Goal: Task Accomplishment & Management: Use online tool/utility

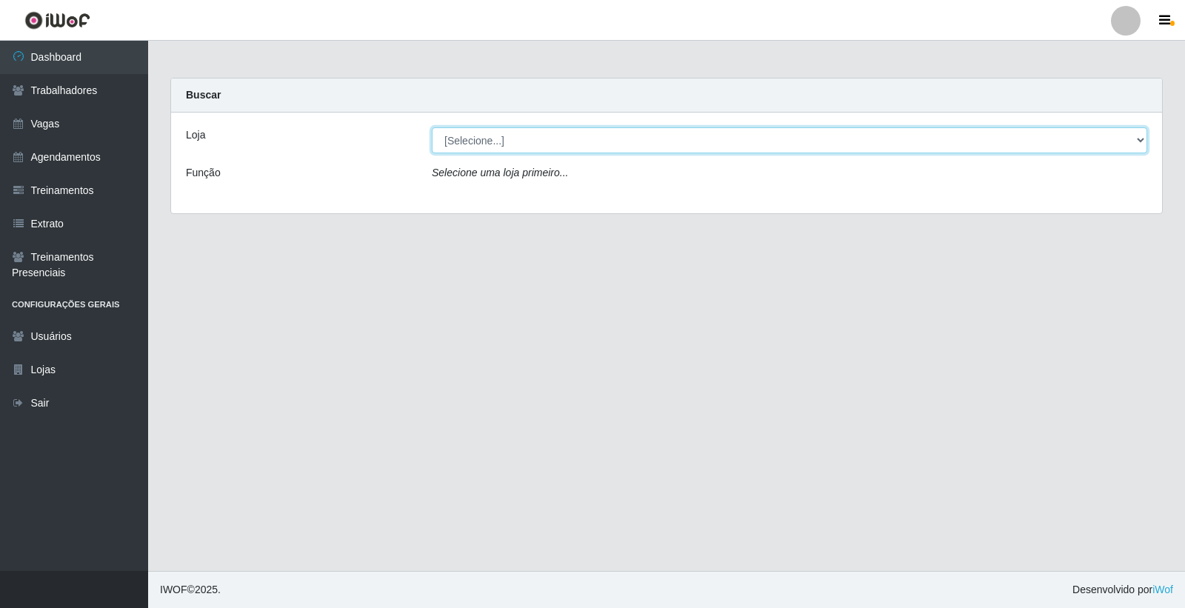
click at [484, 142] on select "[Selecione...] Leite Clan - [GEOGRAPHIC_DATA]" at bounding box center [790, 140] width 716 height 26
select select "452"
click at [432, 127] on select "[Selecione...] Leite Clan - [GEOGRAPHIC_DATA]" at bounding box center [790, 140] width 716 height 26
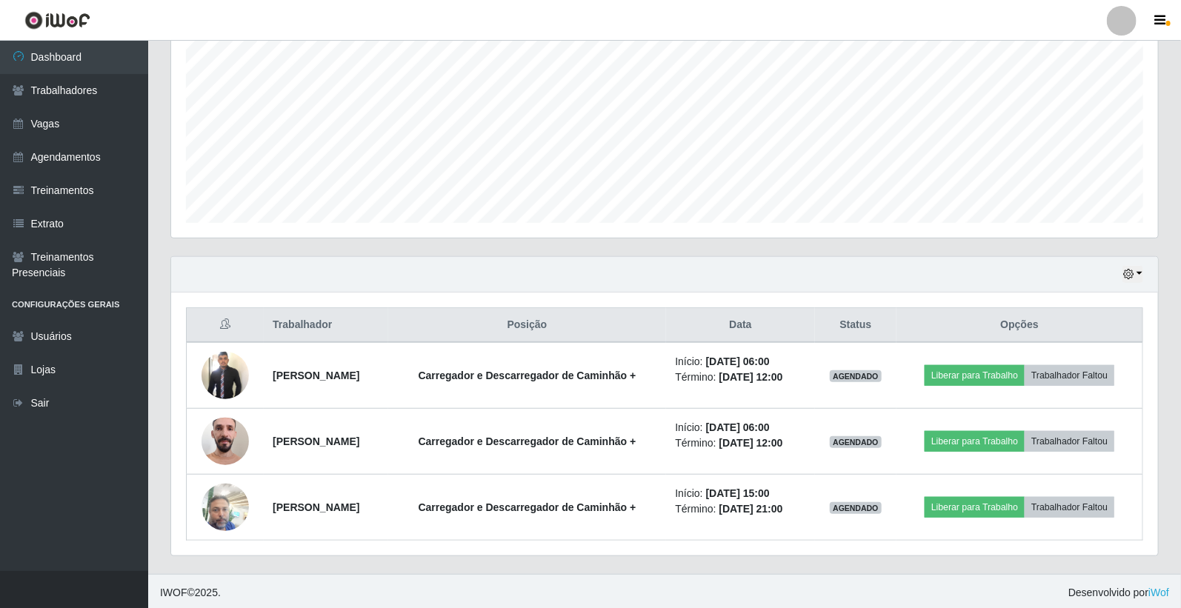
scroll to position [310, 0]
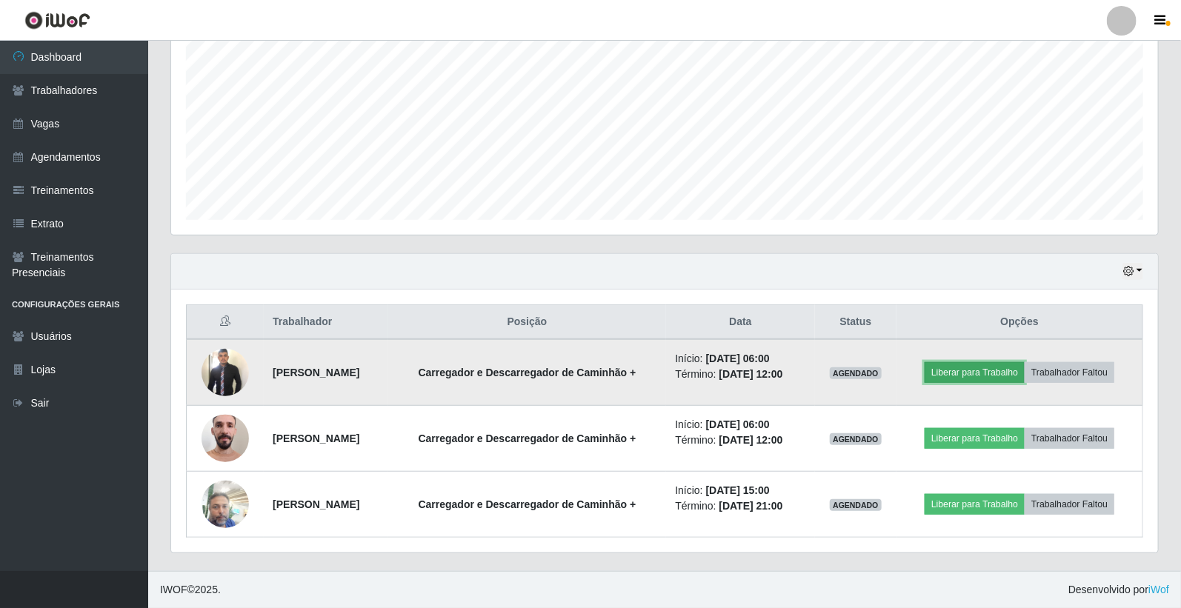
click at [966, 364] on button "Liberar para Trabalho" at bounding box center [975, 372] width 100 height 21
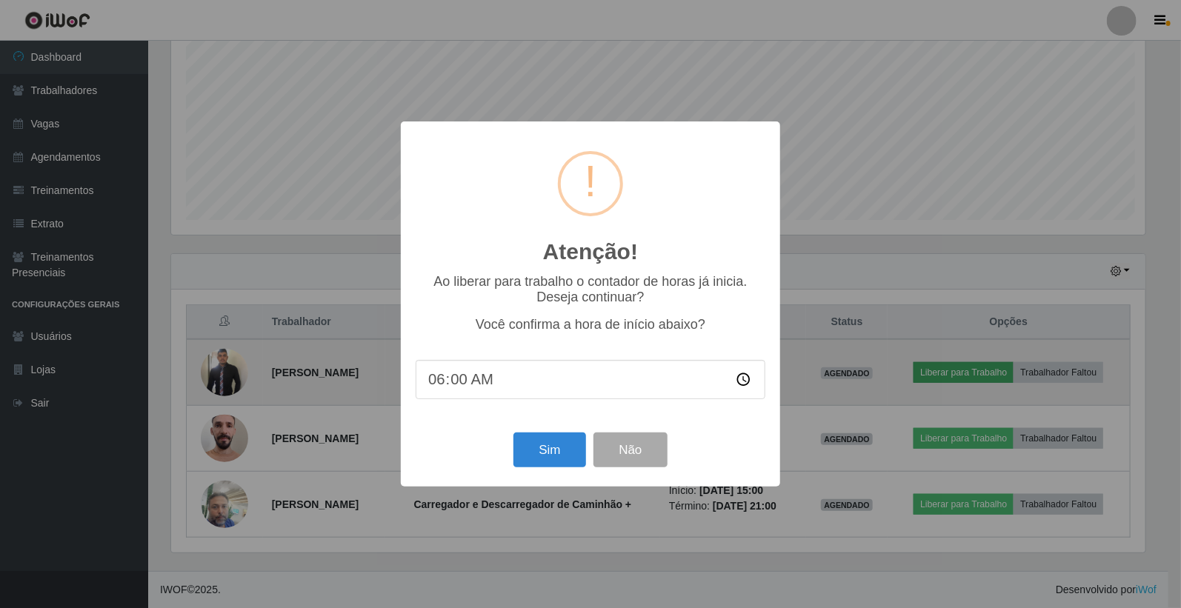
scroll to position [307, 978]
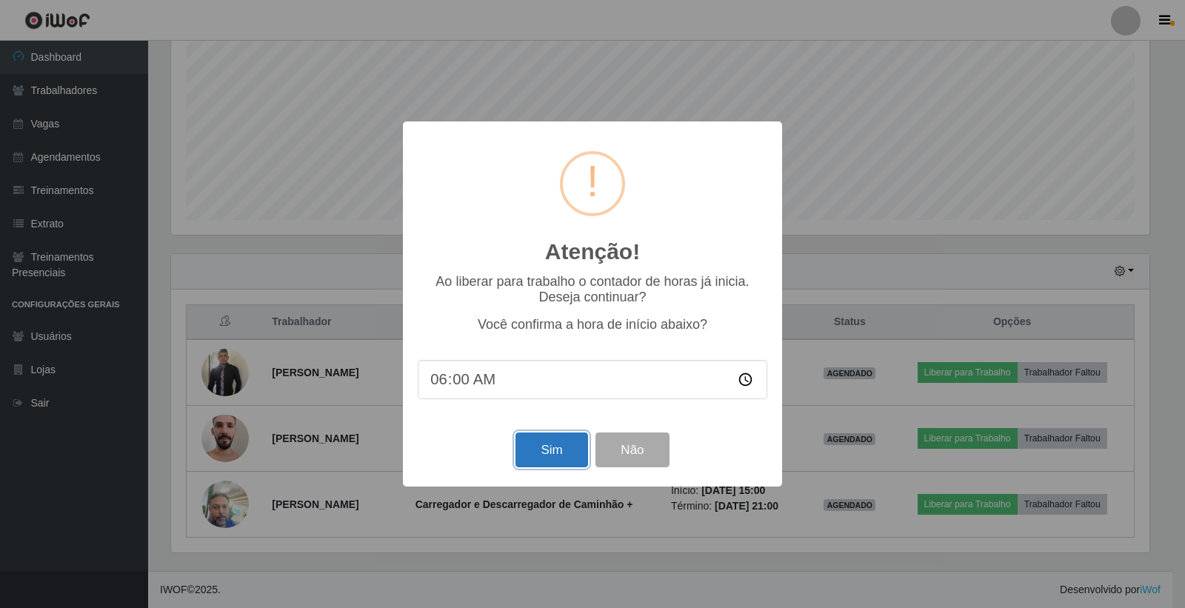
click at [552, 459] on button "Sim" at bounding box center [552, 450] width 72 height 35
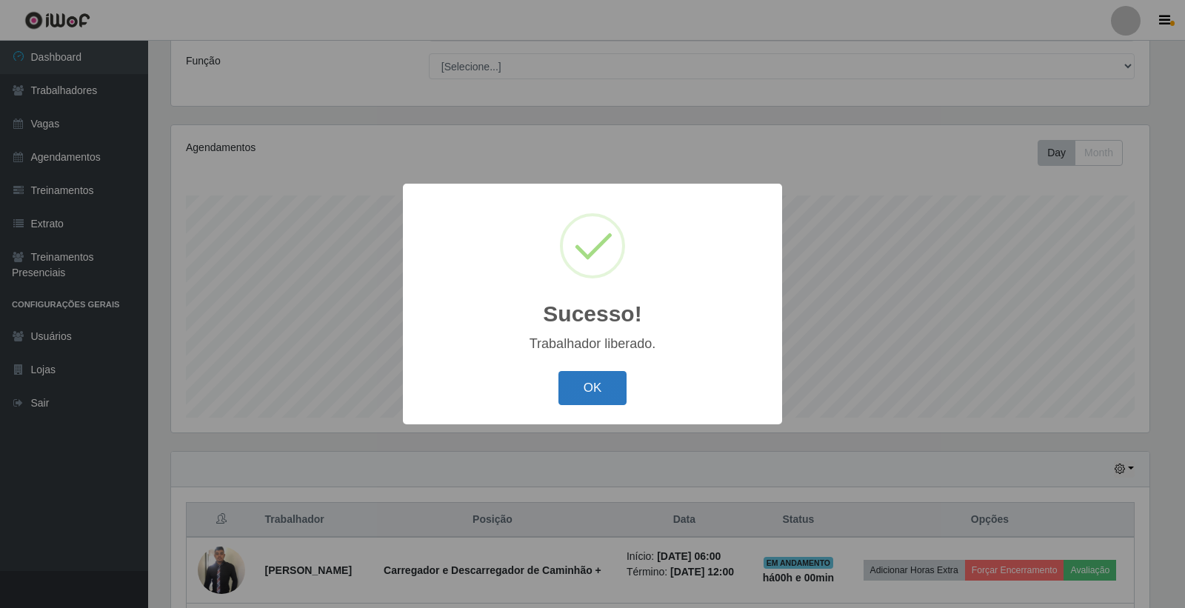
click at [590, 391] on button "OK" at bounding box center [593, 388] width 69 height 35
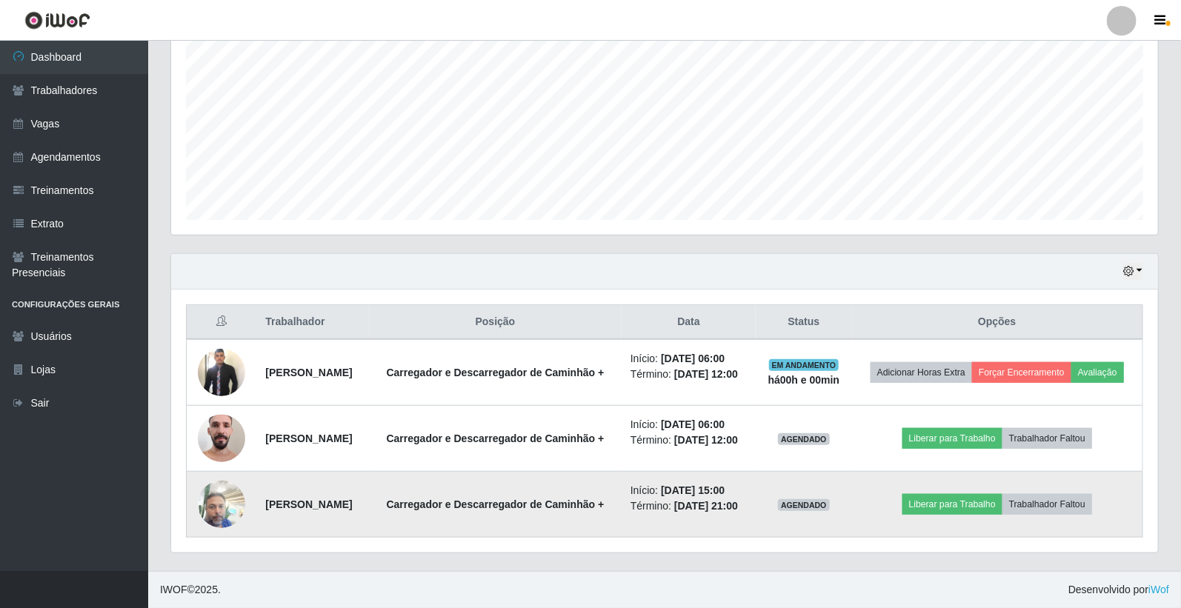
scroll to position [343, 0]
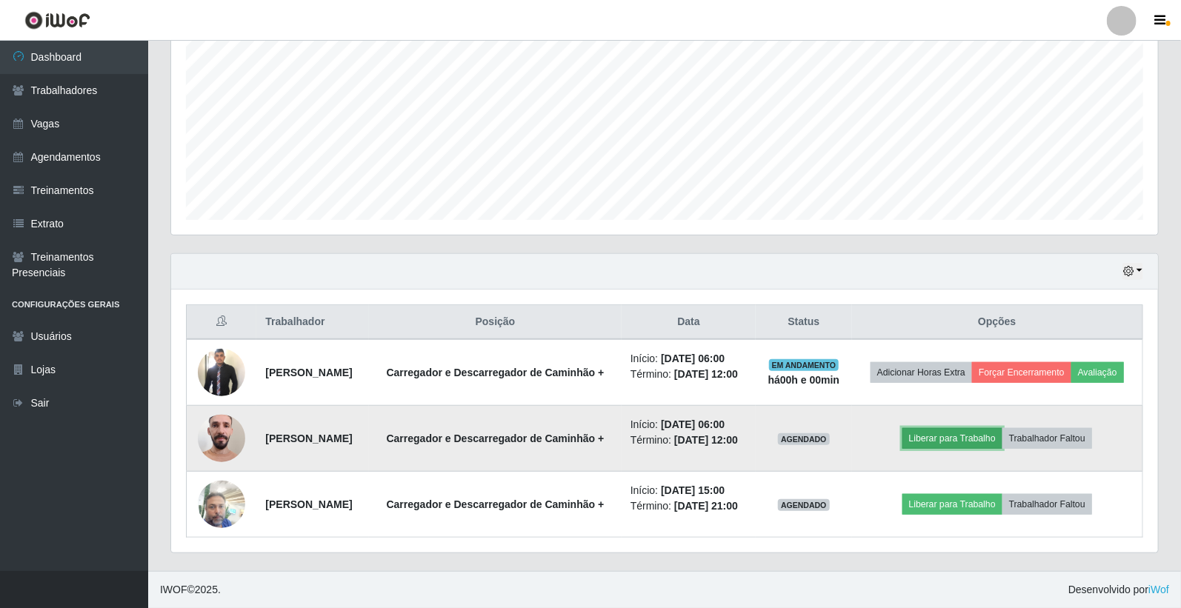
click at [965, 428] on button "Liberar para Trabalho" at bounding box center [952, 438] width 100 height 21
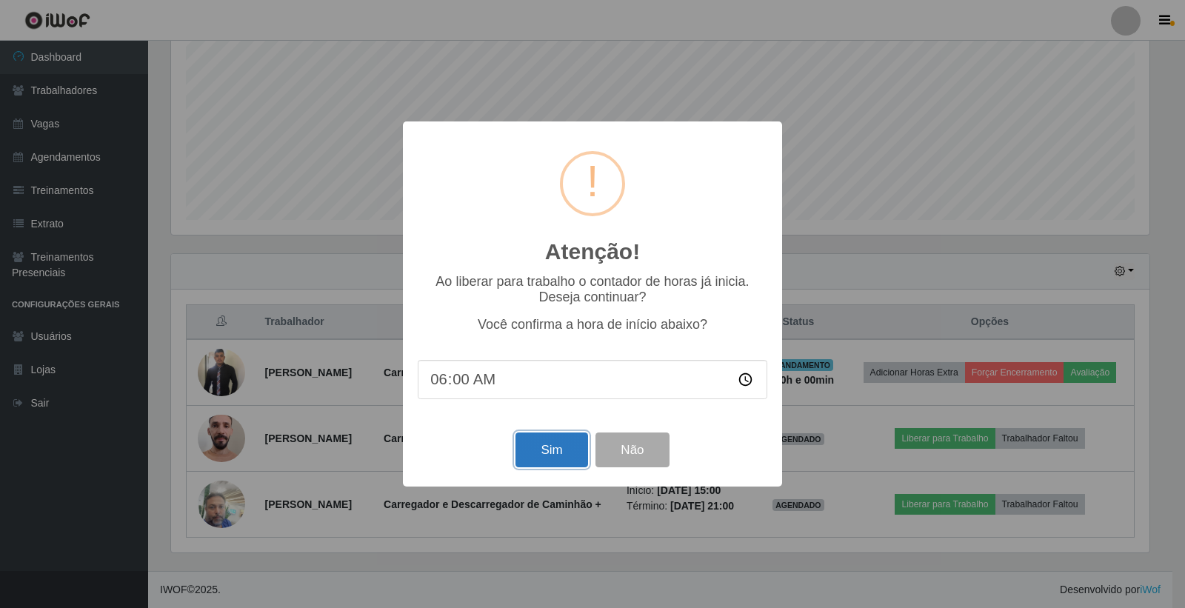
click at [565, 457] on button "Sim" at bounding box center [552, 450] width 72 height 35
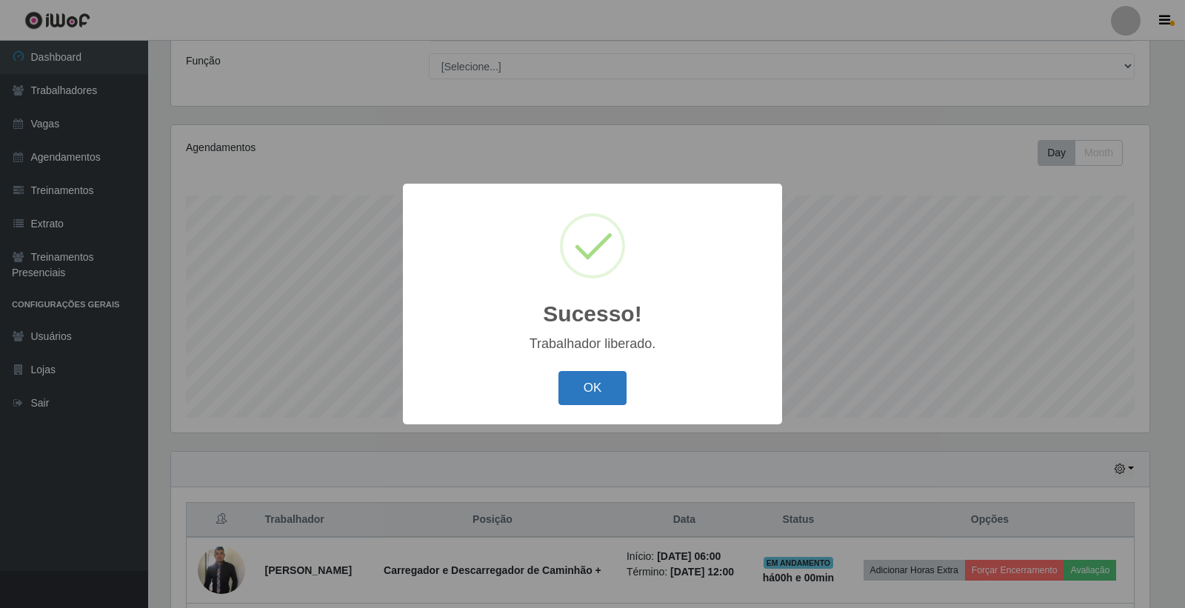
click at [613, 400] on button "OK" at bounding box center [593, 388] width 69 height 35
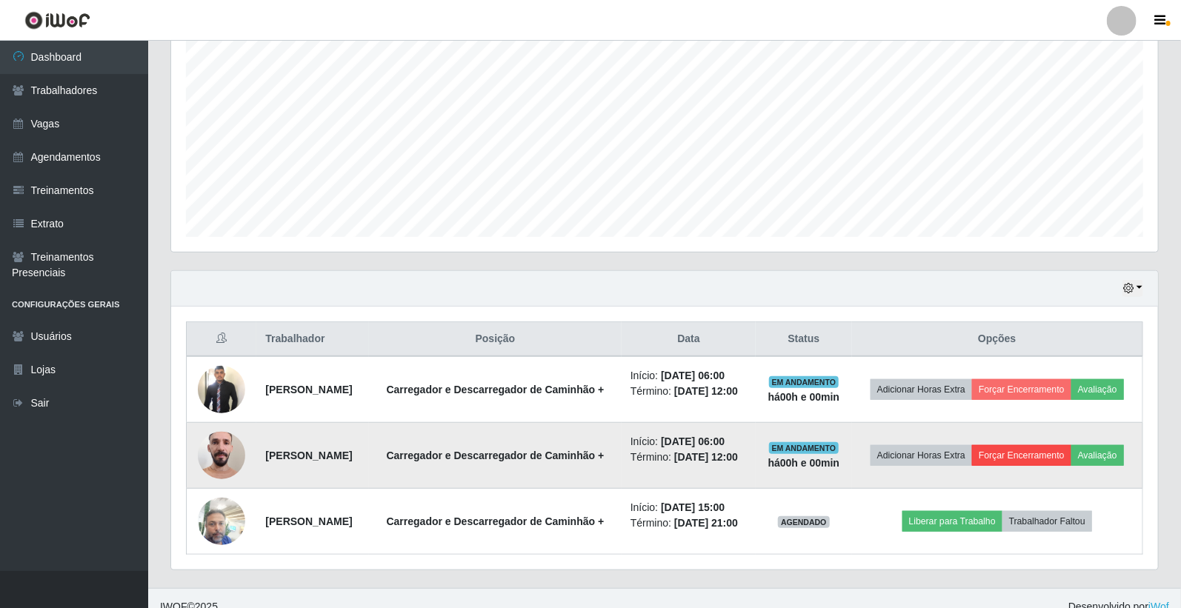
scroll to position [343, 0]
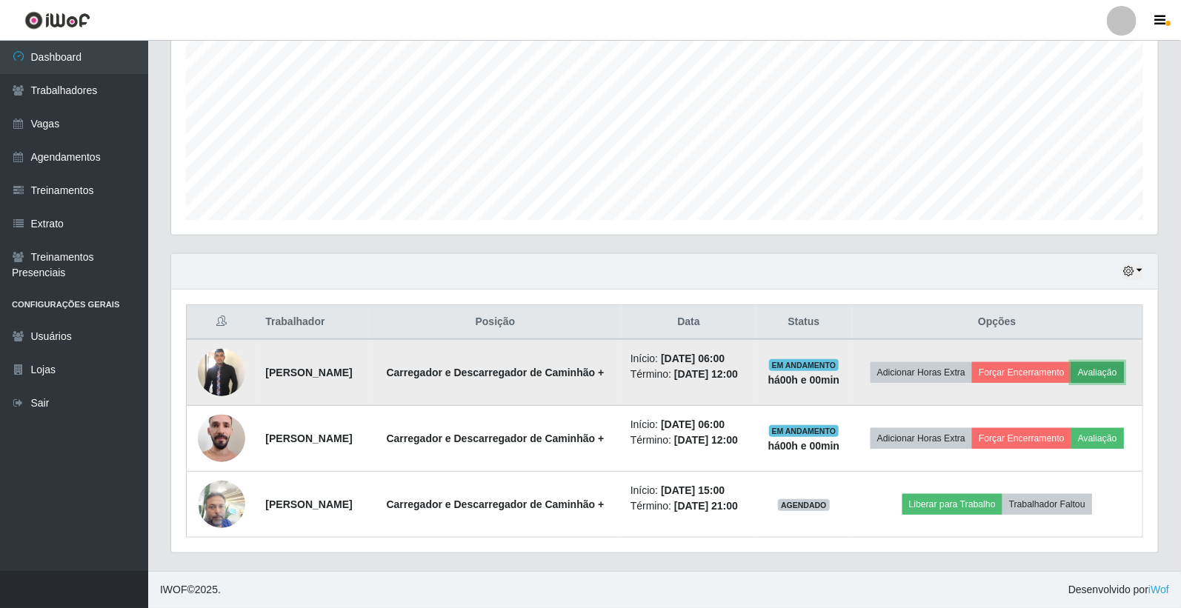
click at [1071, 362] on button "Avaliação" at bounding box center [1097, 372] width 53 height 21
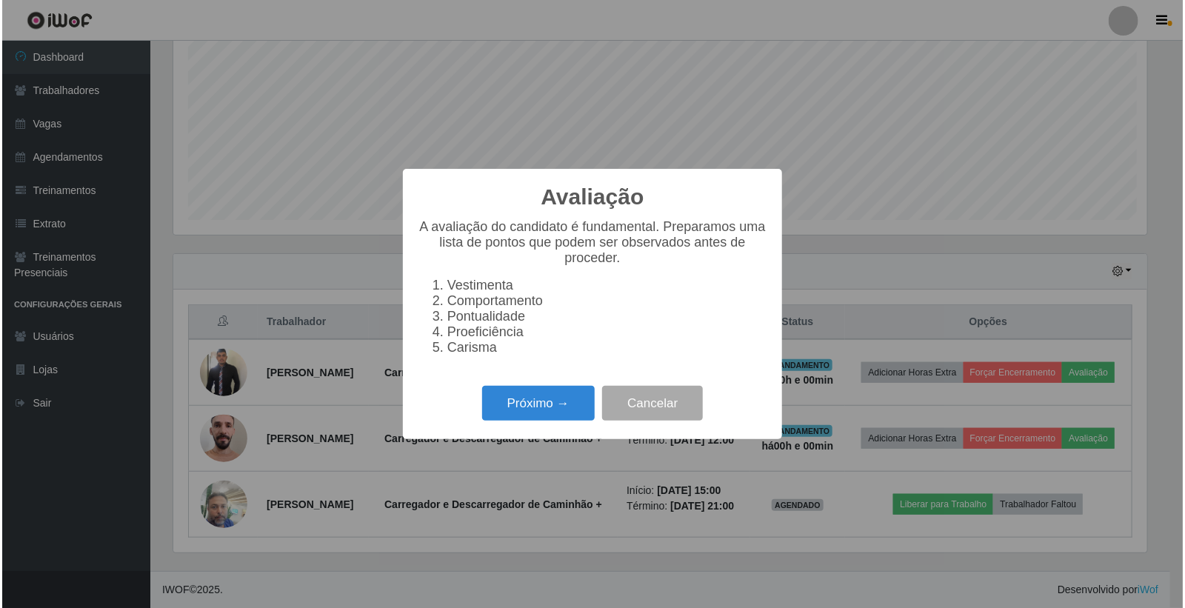
scroll to position [307, 978]
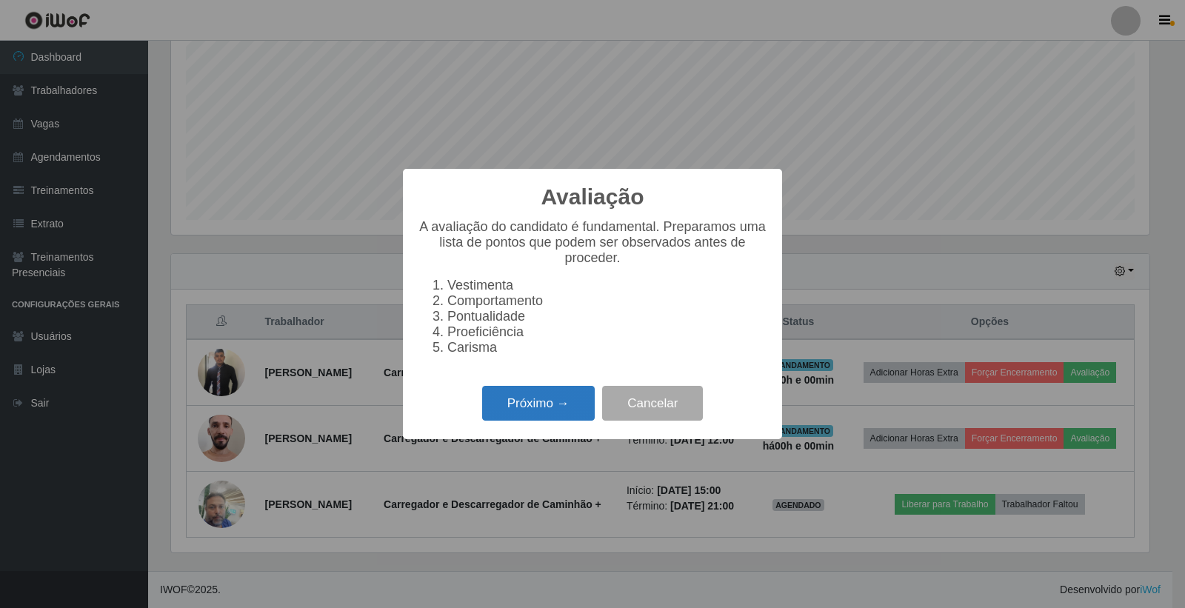
click at [543, 402] on button "Próximo →" at bounding box center [538, 403] width 113 height 35
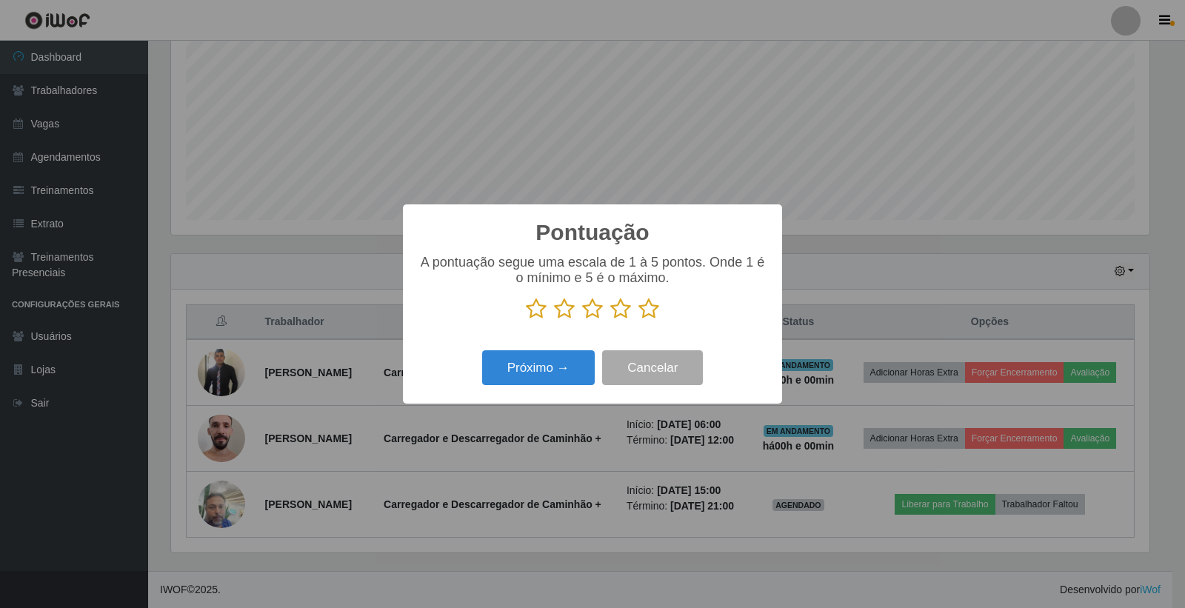
scroll to position [740505, 739834]
click at [648, 313] on icon at bounding box center [649, 309] width 21 height 22
click at [639, 320] on input "radio" at bounding box center [639, 320] width 0 height 0
click at [573, 363] on button "Próximo →" at bounding box center [538, 367] width 113 height 35
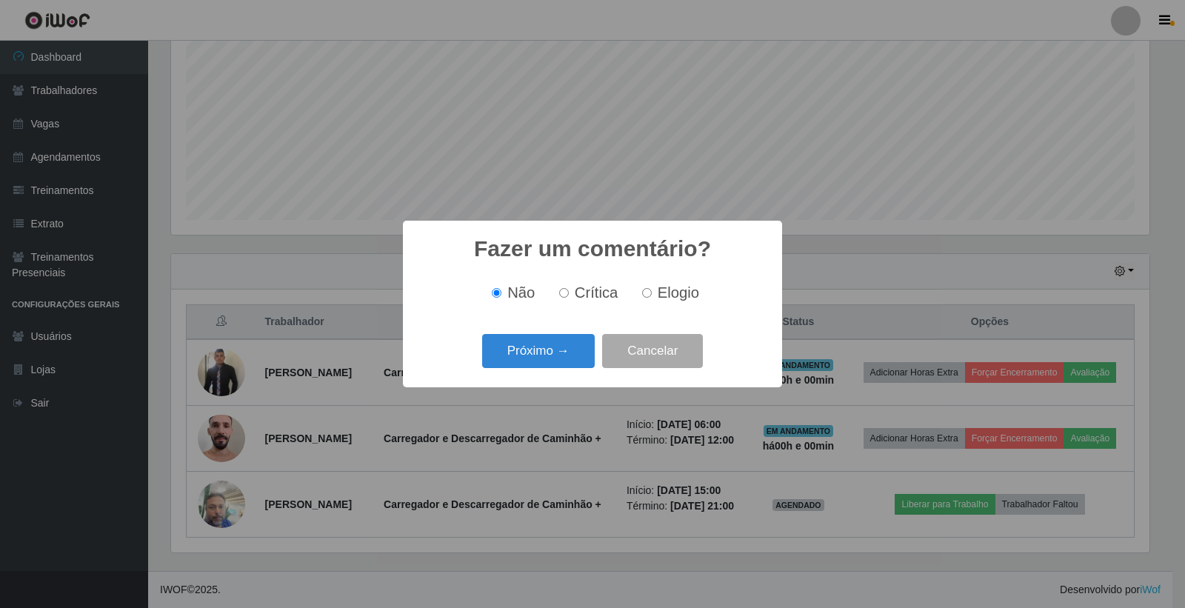
click at [573, 363] on button "Próximo →" at bounding box center [538, 351] width 113 height 35
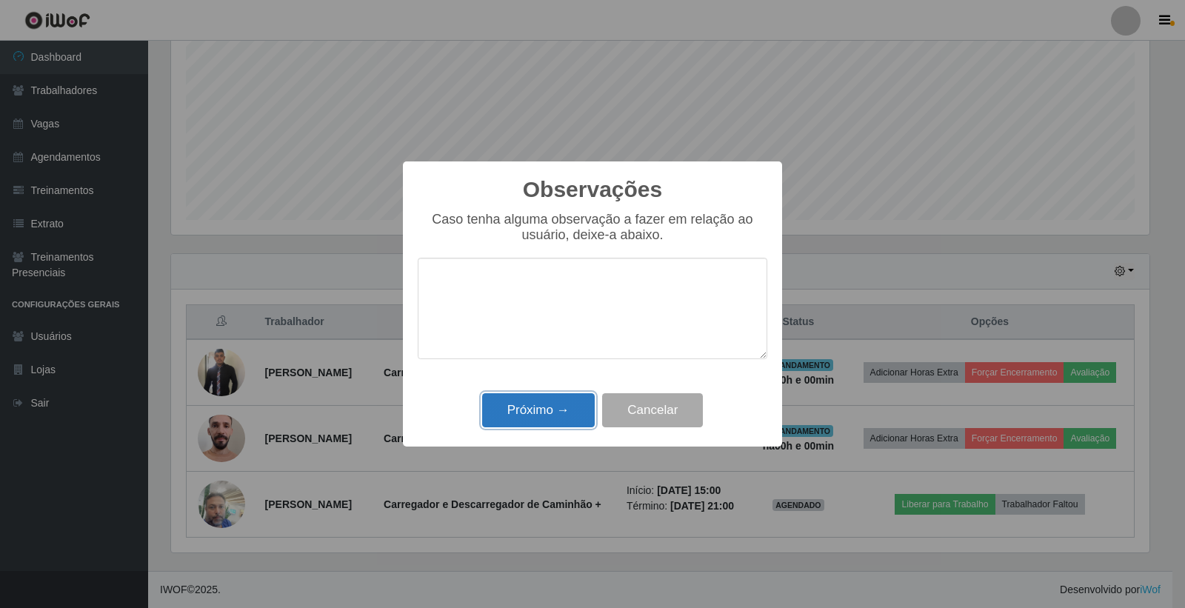
click at [570, 412] on button "Próximo →" at bounding box center [538, 410] width 113 height 35
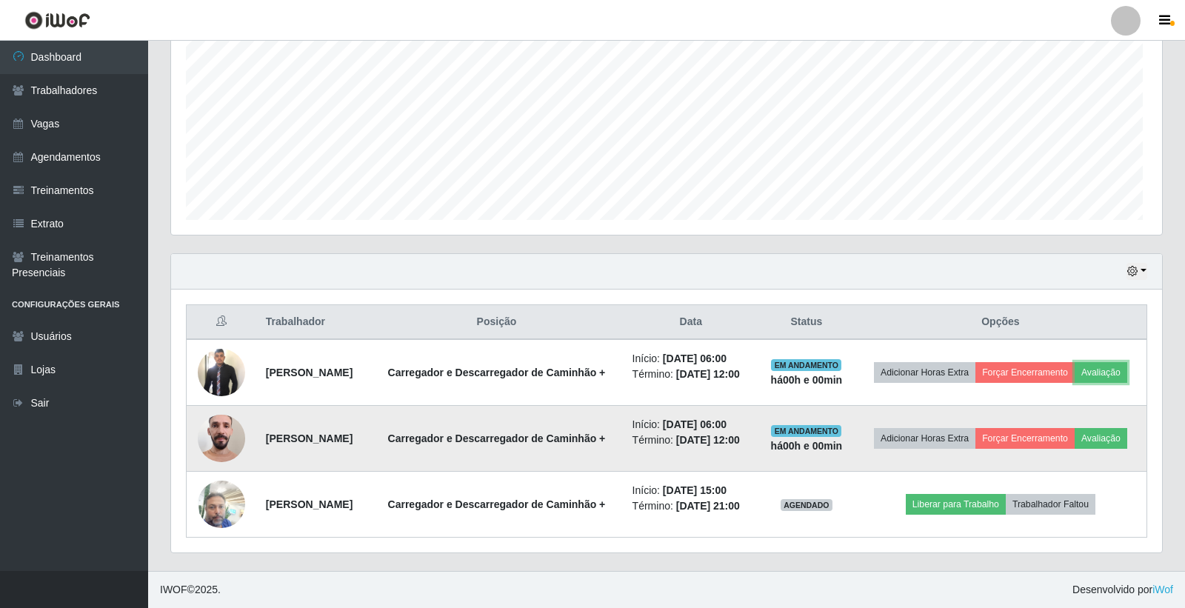
scroll to position [307, 987]
click at [1071, 432] on button "Avaliação" at bounding box center [1097, 438] width 53 height 21
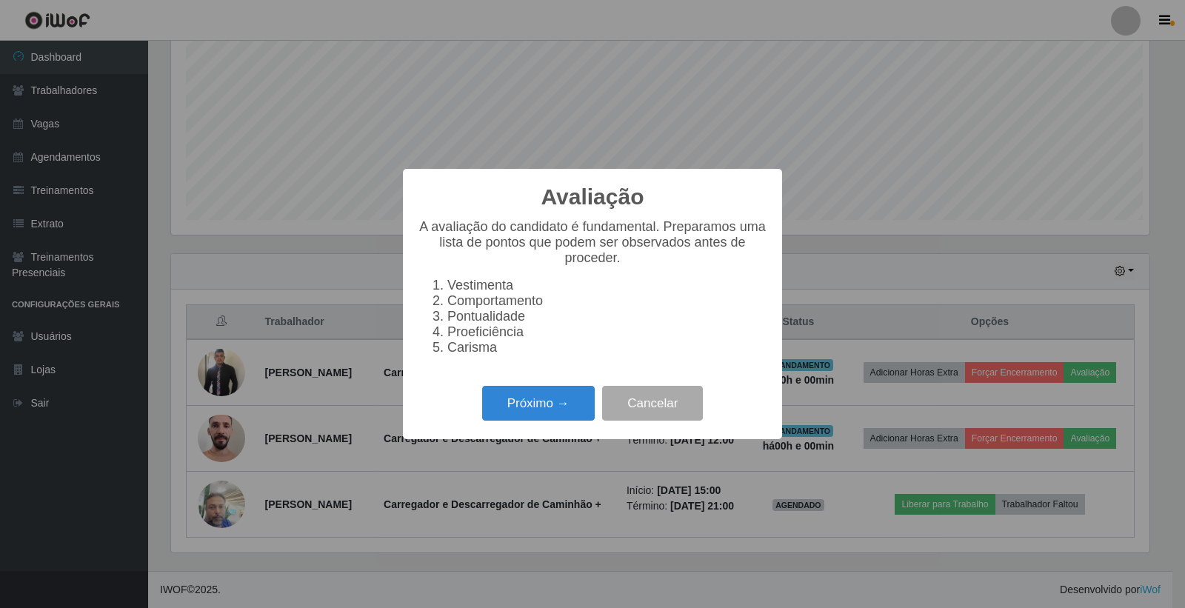
scroll to position [307, 978]
click at [528, 417] on button "Próximo →" at bounding box center [538, 403] width 113 height 35
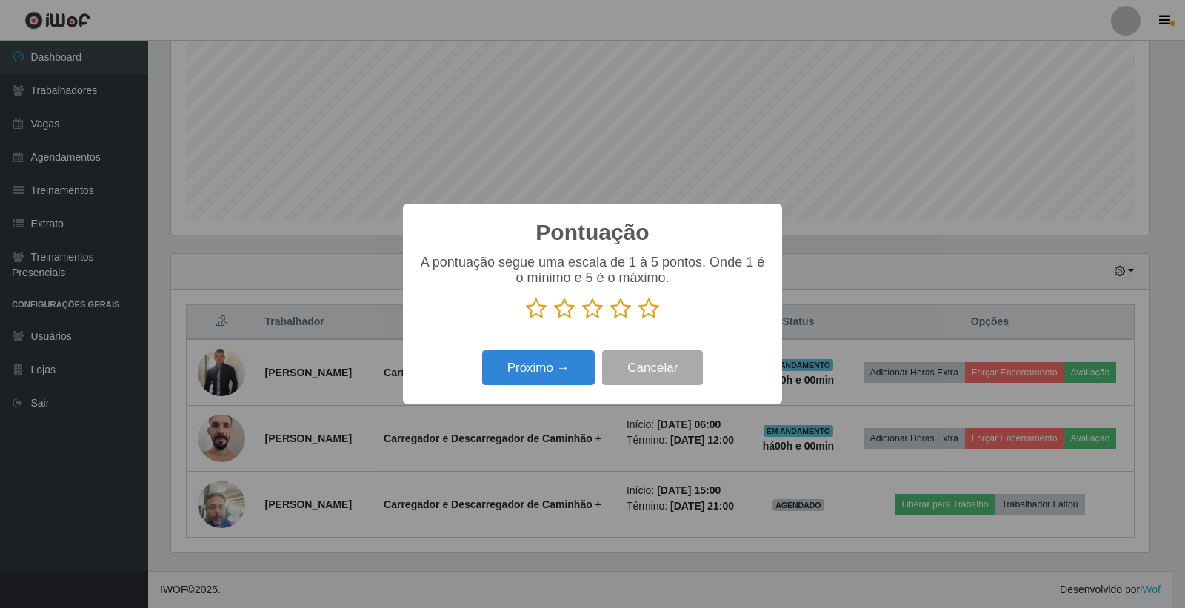
click at [642, 314] on icon at bounding box center [649, 309] width 21 height 22
click at [639, 320] on input "radio" at bounding box center [639, 320] width 0 height 0
click at [552, 364] on button "Próximo →" at bounding box center [538, 367] width 113 height 35
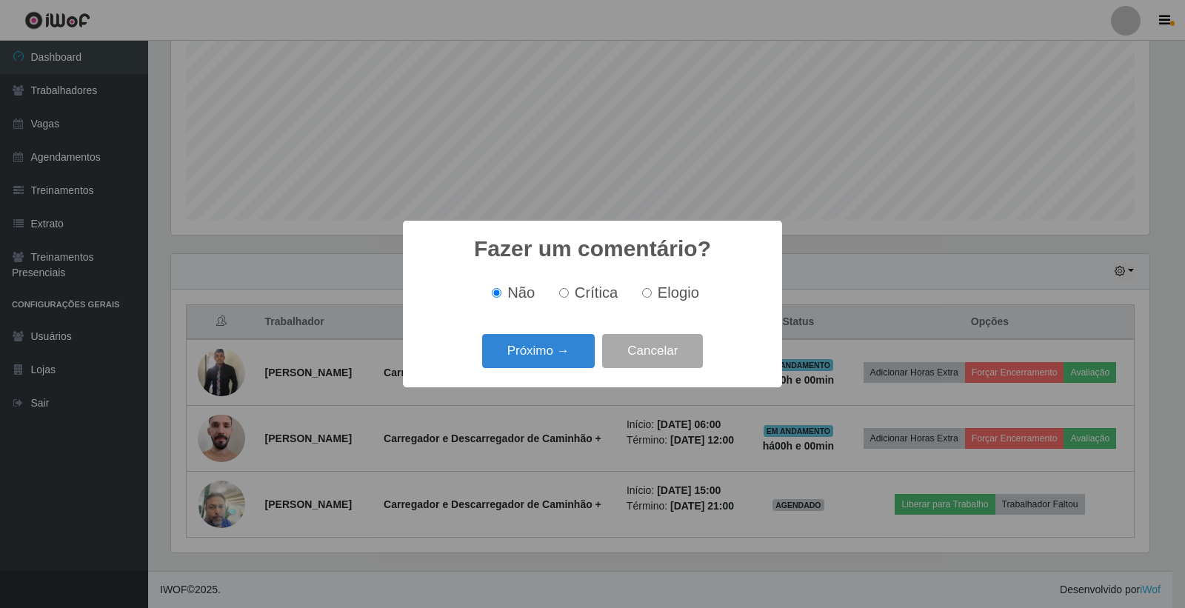
click at [552, 364] on button "Próximo →" at bounding box center [538, 351] width 113 height 35
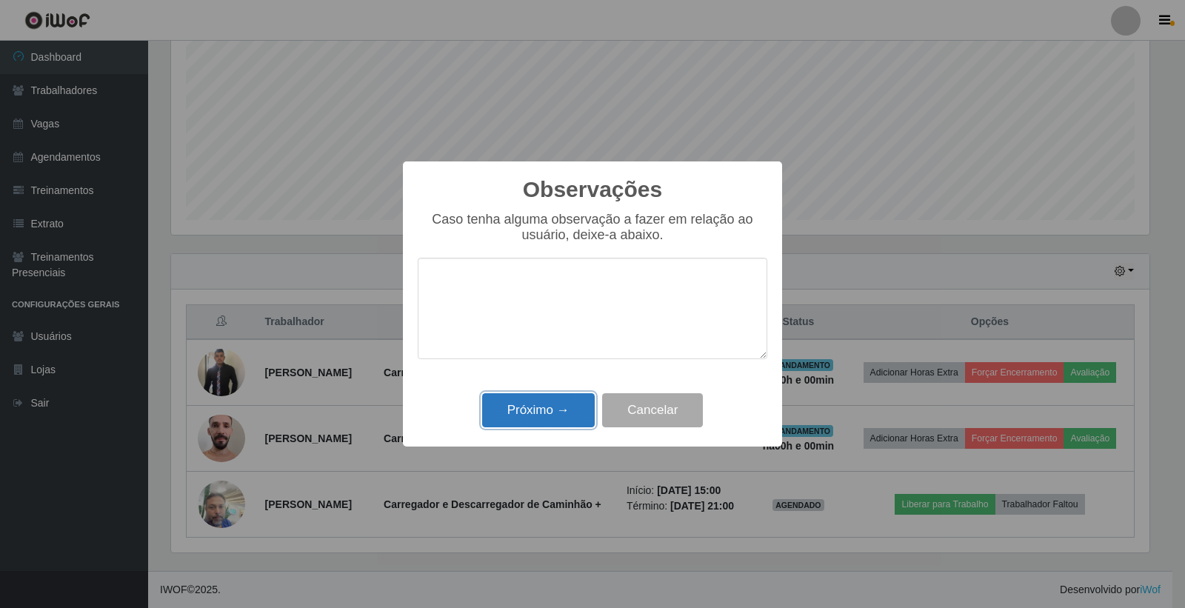
click at [544, 405] on button "Próximo →" at bounding box center [538, 410] width 113 height 35
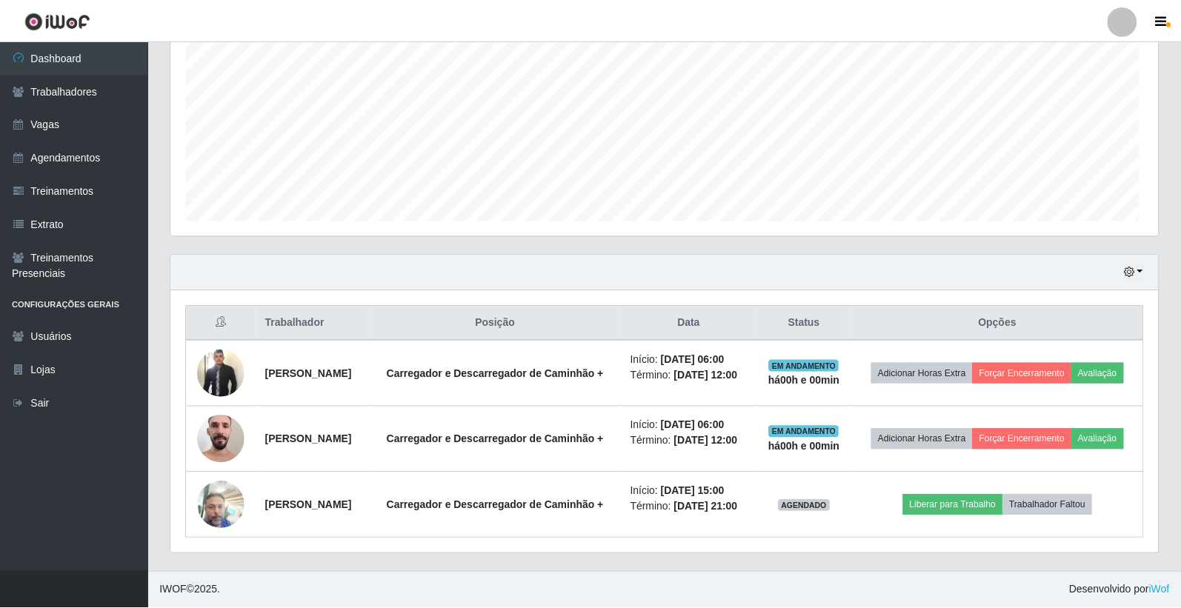
scroll to position [0, 0]
